Goal: Contribute content: Contribute content

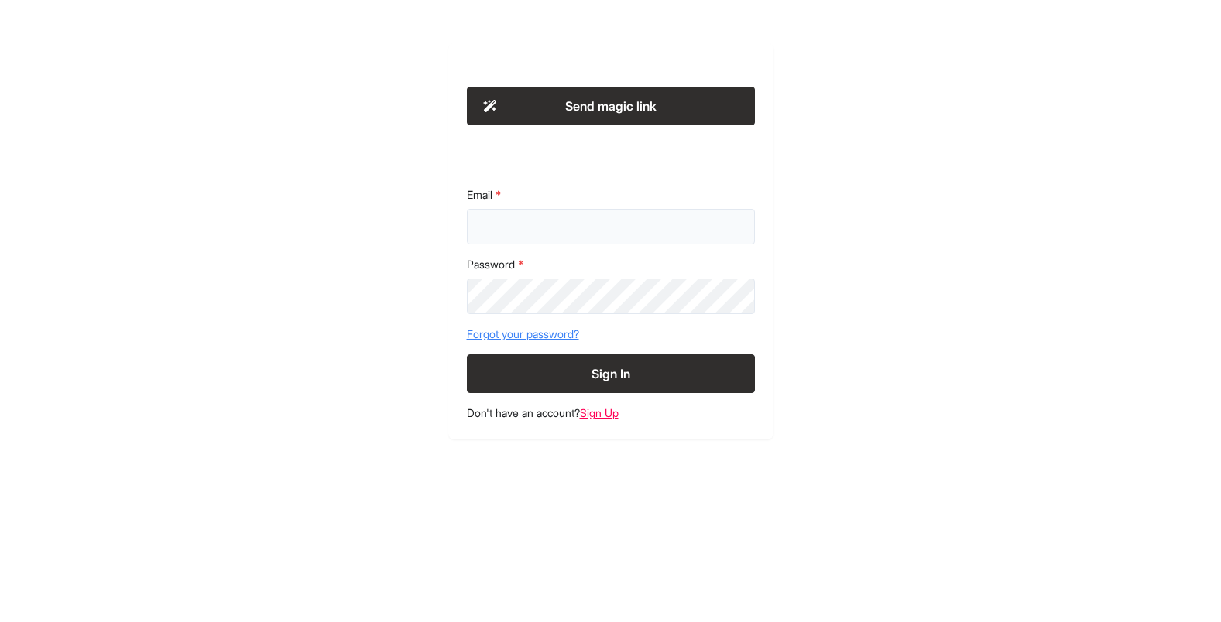
type input "**********"
click at [585, 352] on form "**********" at bounding box center [611, 290] width 288 height 206
click at [611, 361] on button "Sign In" at bounding box center [611, 373] width 288 height 39
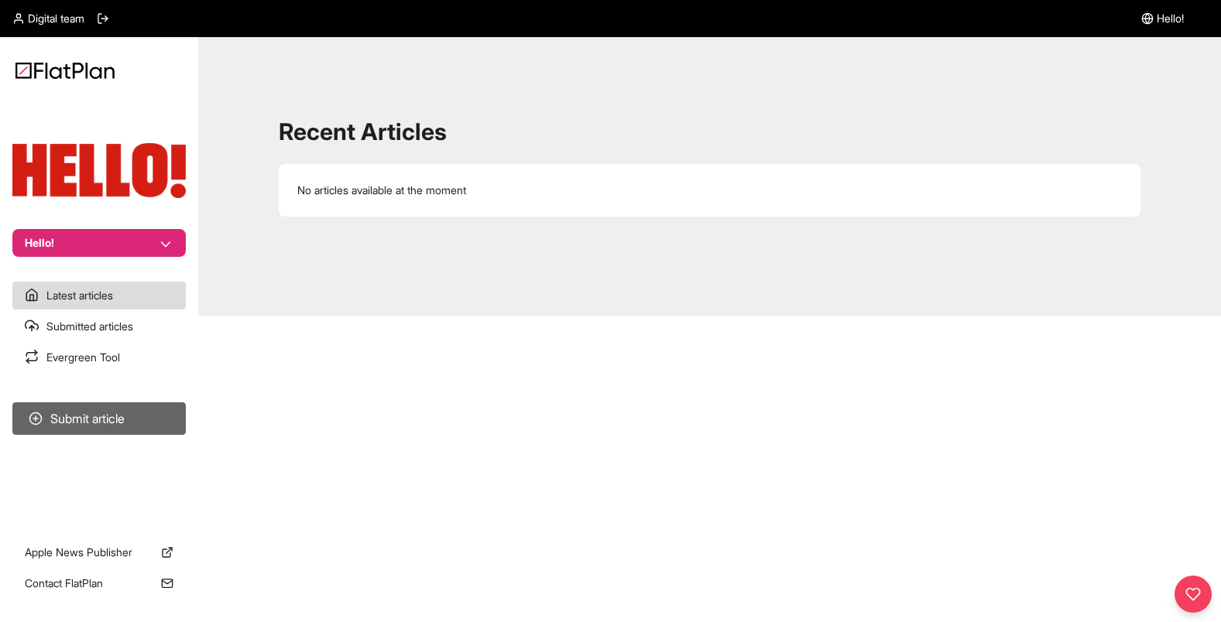
click at [104, 422] on button "Submit article" at bounding box center [98, 418] width 173 height 33
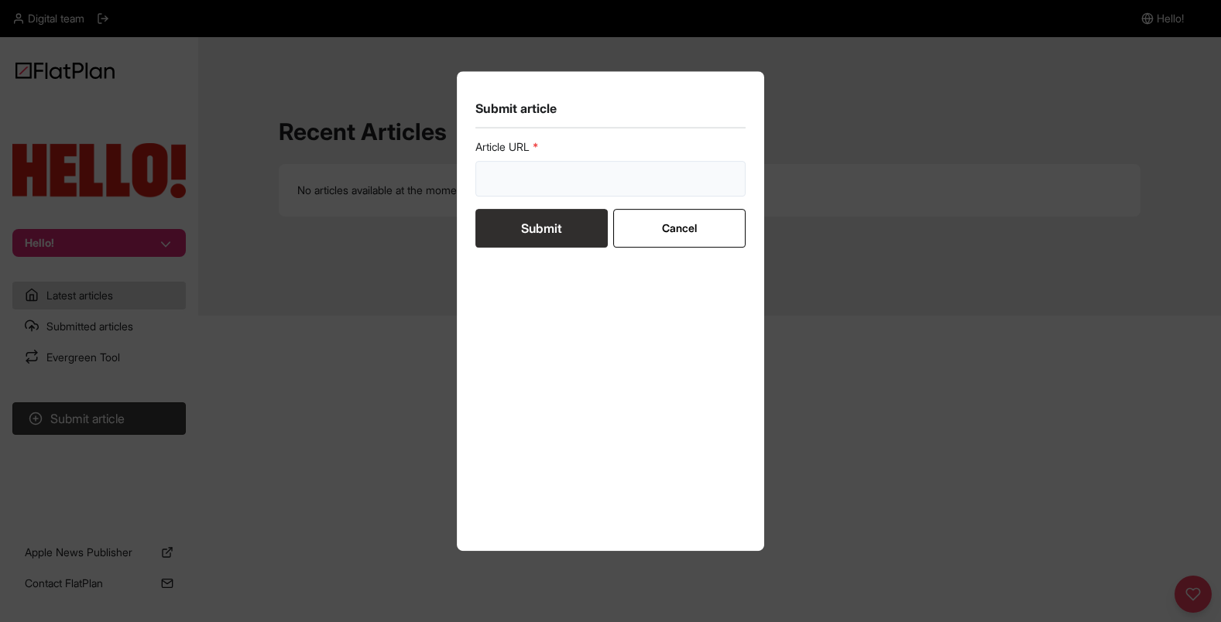
click at [553, 180] on input "url" at bounding box center [610, 179] width 271 height 36
paste input "https://www.hellomagazine.com/shopping/502872/best-advent-calendars-for-kids/"
type input "https://www.hellomagazine.com/shopping/502872/best-advent-calendars-for-kids/"
click at [559, 230] on button "Submit" at bounding box center [541, 228] width 132 height 39
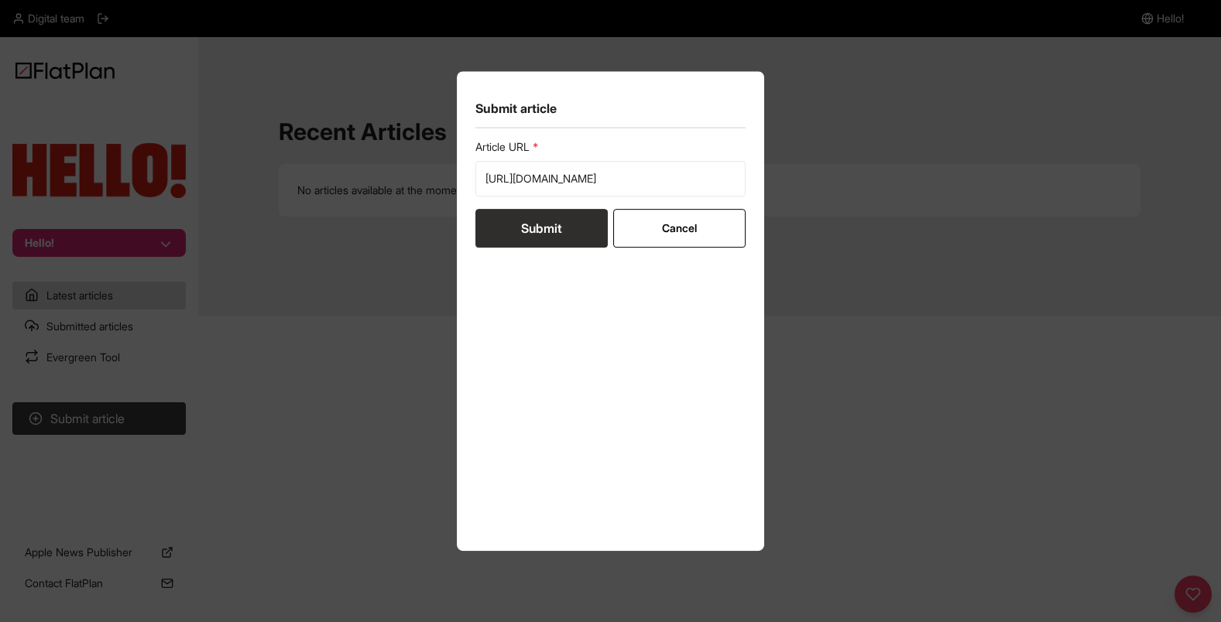
scroll to position [0, 0]
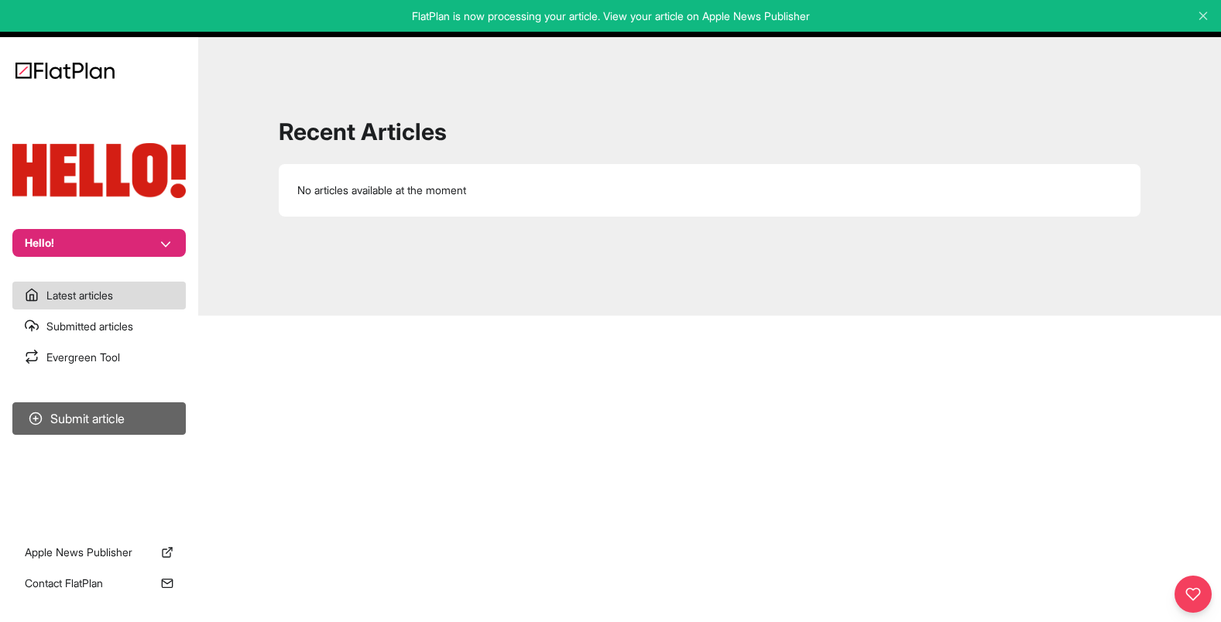
click at [120, 426] on button "Submit article" at bounding box center [98, 418] width 173 height 33
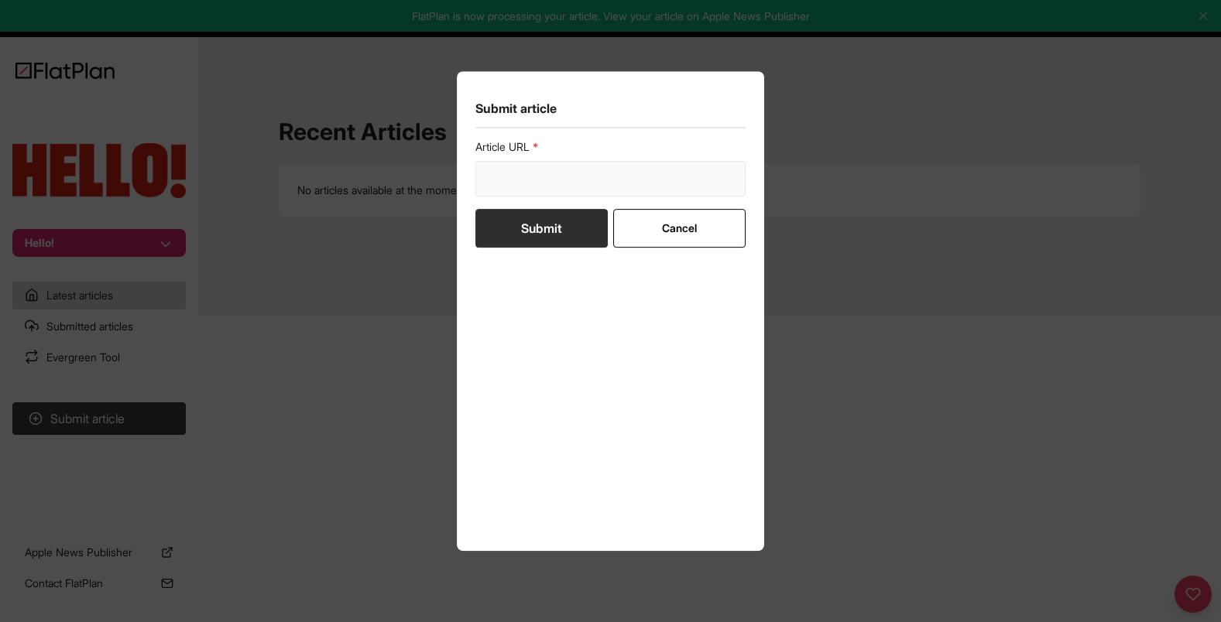
click at [563, 182] on input "url" at bounding box center [610, 179] width 271 height 36
paste input "https://www.hellomagazine.com/shopping/840492/chuck-on-dresses-for-women-over-4…"
type input "https://www.hellomagazine.com/shopping/840492/chuck-on-dresses-for-women-over-4…"
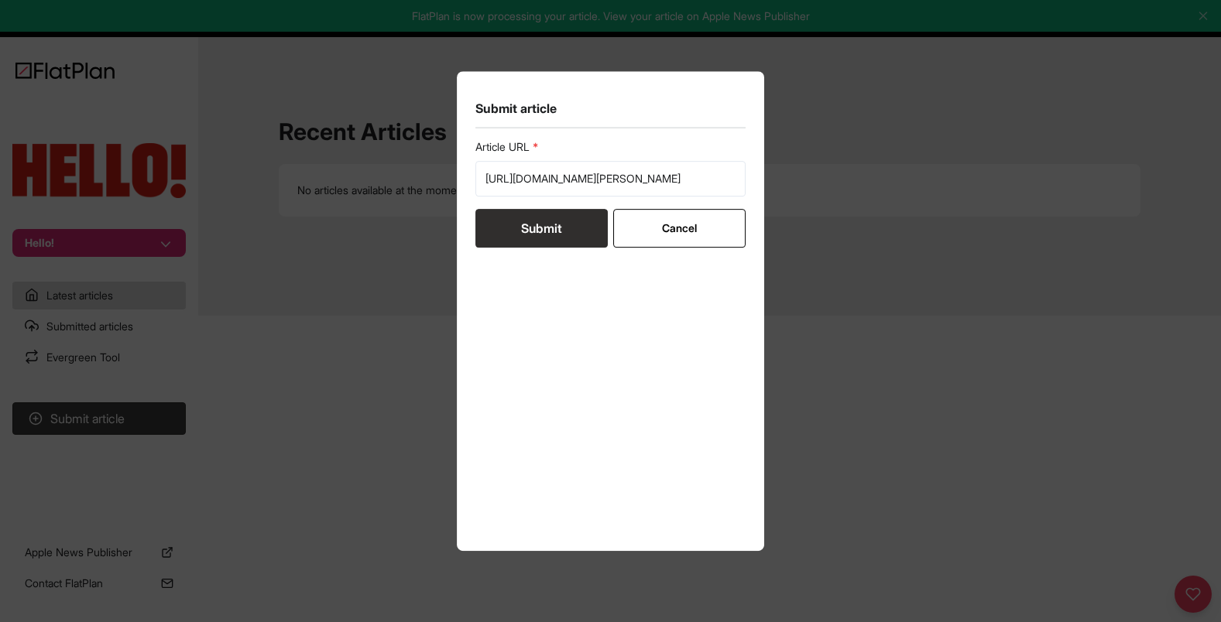
click at [521, 236] on button "Submit" at bounding box center [541, 228] width 132 height 39
